Goal: Navigation & Orientation: Find specific page/section

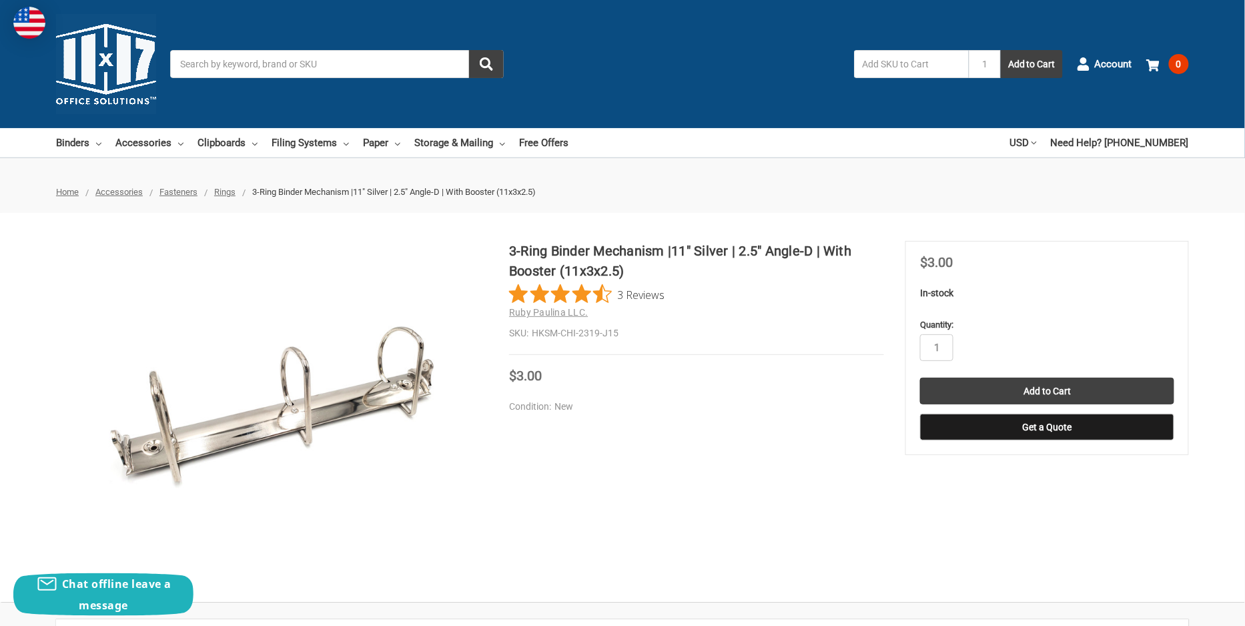
click at [226, 190] on span "Rings" at bounding box center [224, 192] width 21 height 10
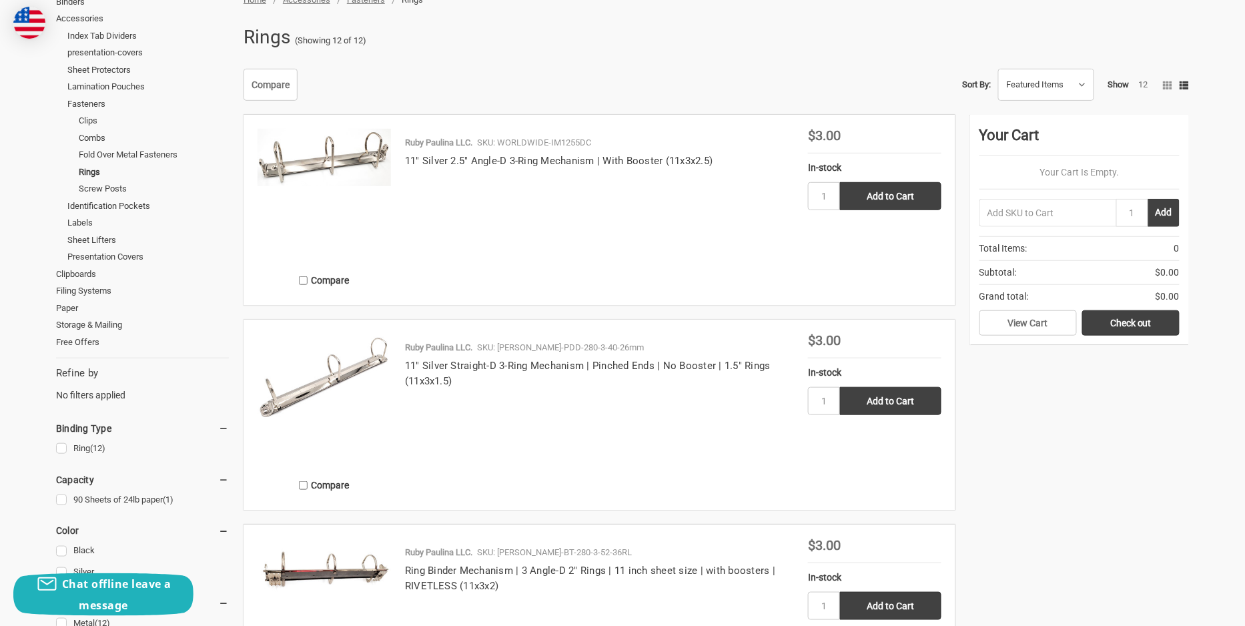
scroll to position [224, 0]
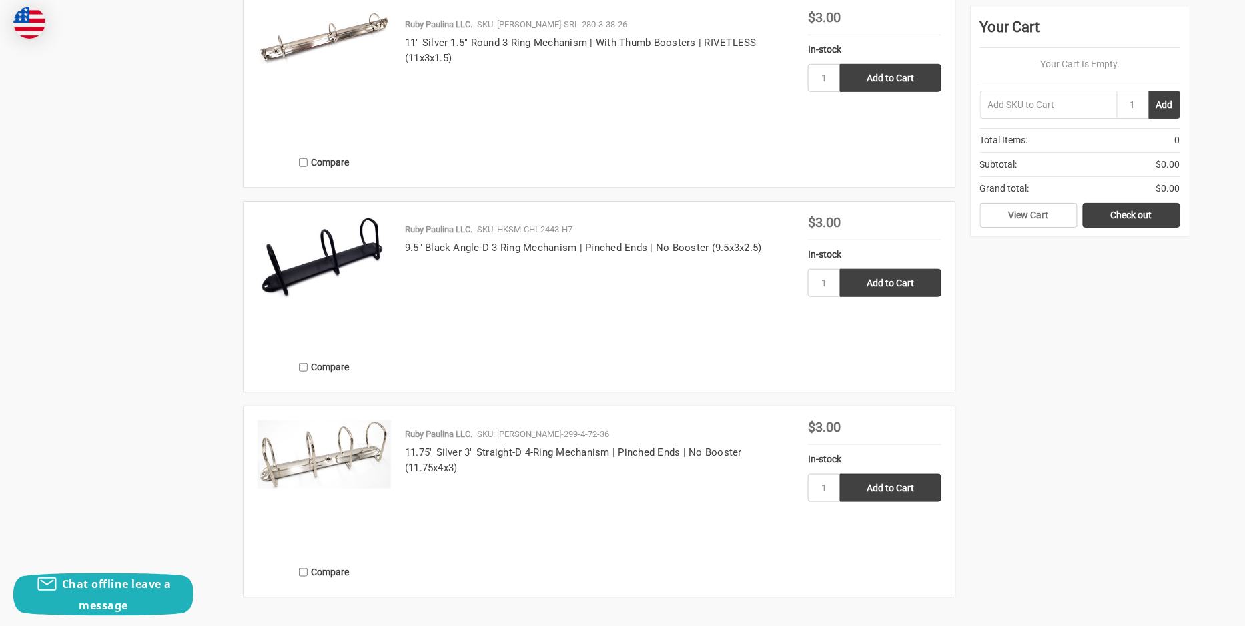
scroll to position [2218, 0]
